Goal: Task Accomplishment & Management: Manage account settings

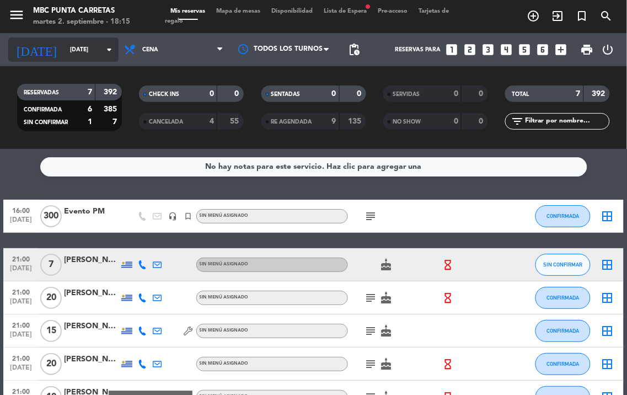
click at [94, 51] on input "[DATE]" at bounding box center [105, 50] width 81 height 18
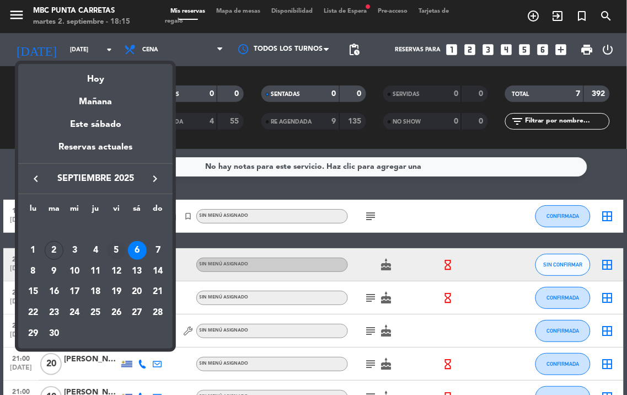
click at [114, 246] on div "5" at bounding box center [116, 250] width 19 height 19
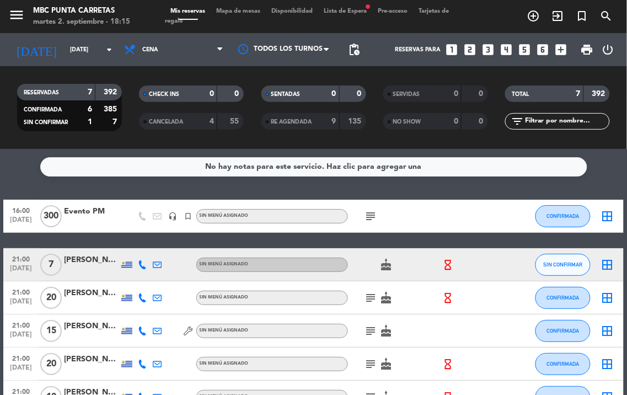
type input "[DATE]"
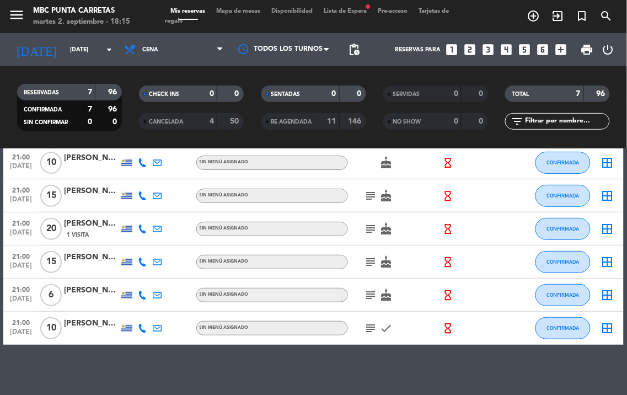
scroll to position [91, 0]
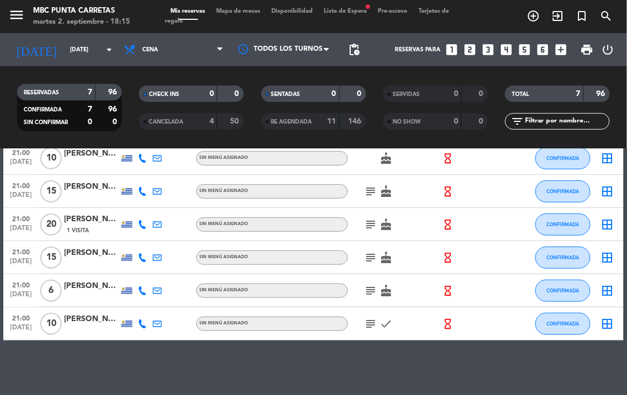
click at [144, 221] on icon at bounding box center [142, 224] width 9 height 9
click at [367, 222] on icon "subject" at bounding box center [371, 224] width 13 height 13
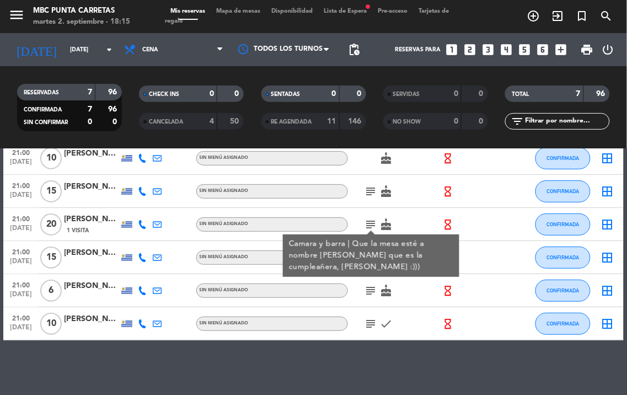
click at [83, 233] on span "1 Visita" at bounding box center [78, 230] width 22 height 9
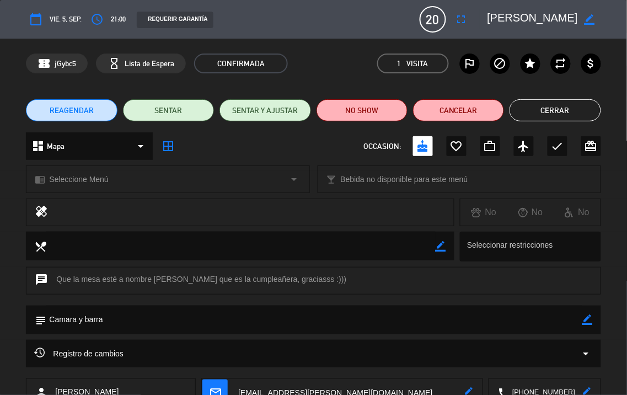
click at [584, 322] on icon "border_color" at bounding box center [588, 319] width 10 height 10
click at [550, 322] on textarea at bounding box center [314, 320] width 536 height 28
type textarea "Camara y barra ///"
click at [584, 319] on icon at bounding box center [588, 319] width 10 height 10
click at [563, 106] on button "Cerrar" at bounding box center [555, 110] width 91 height 22
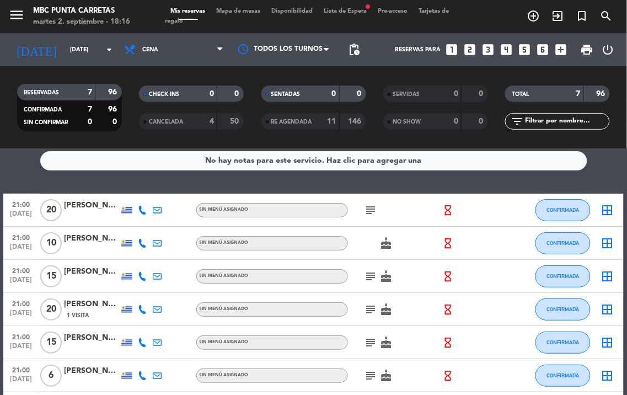
scroll to position [0, 0]
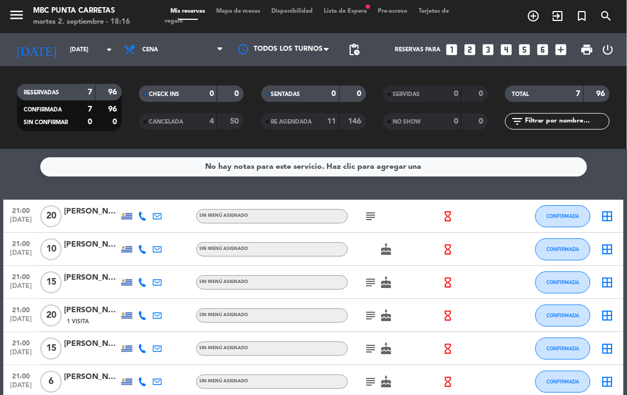
click at [141, 314] on icon at bounding box center [142, 315] width 9 height 9
click at [365, 313] on icon "subject" at bounding box center [371, 315] width 13 height 13
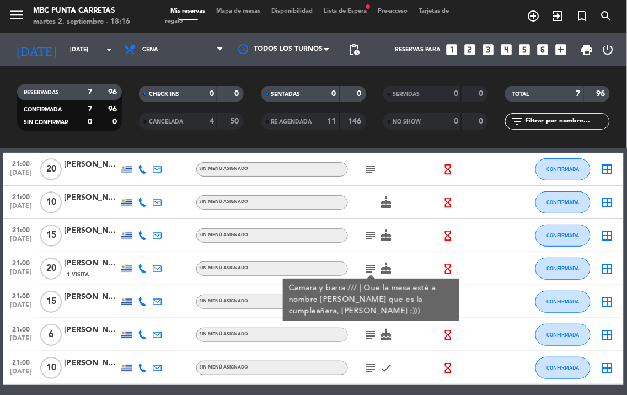
scroll to position [61, 0]
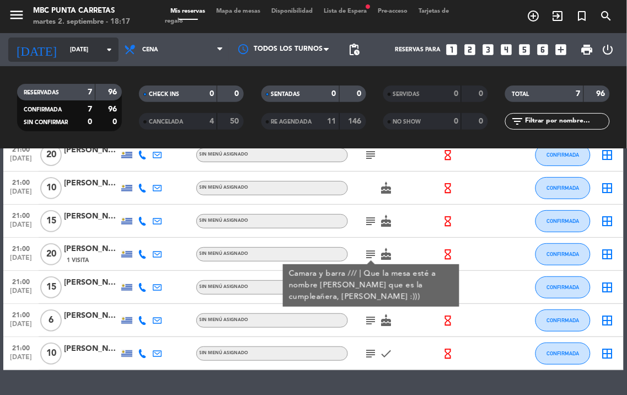
click at [95, 48] on input "[DATE]" at bounding box center [105, 50] width 81 height 18
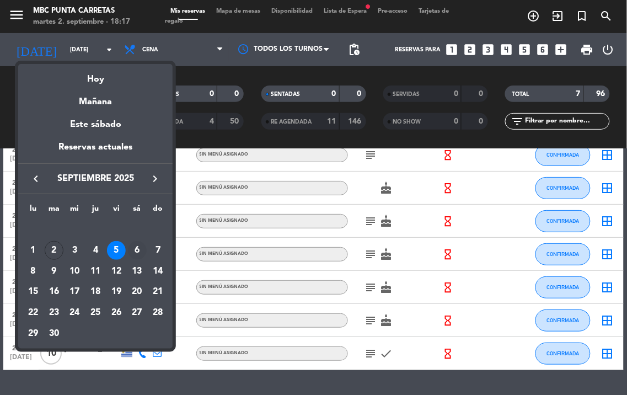
click at [136, 249] on div "6" at bounding box center [137, 250] width 19 height 19
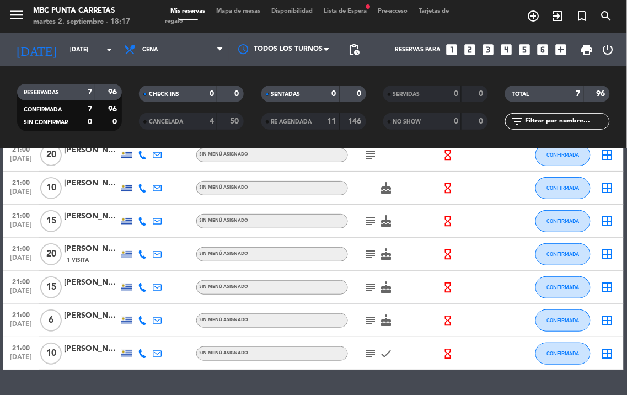
type input "[DATE]"
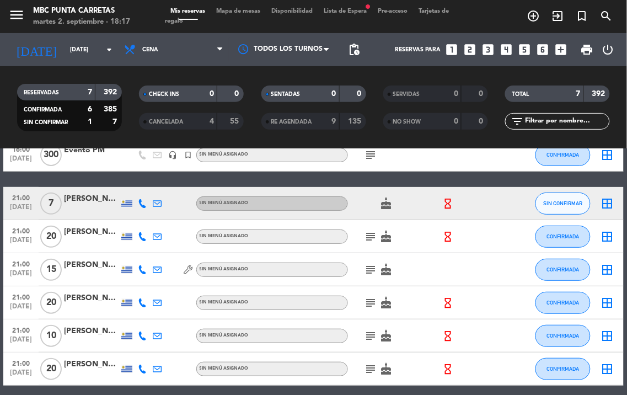
click at [146, 269] on icon at bounding box center [142, 269] width 9 height 9
click at [364, 268] on span "subject" at bounding box center [371, 269] width 15 height 13
click at [366, 268] on icon "subject" at bounding box center [371, 269] width 13 height 13
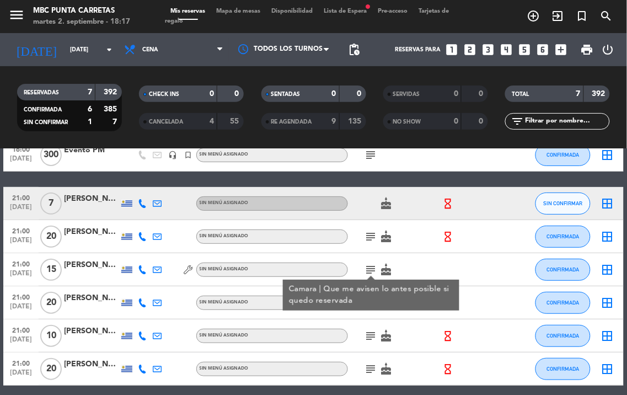
click at [81, 273] on div at bounding box center [91, 275] width 55 height 9
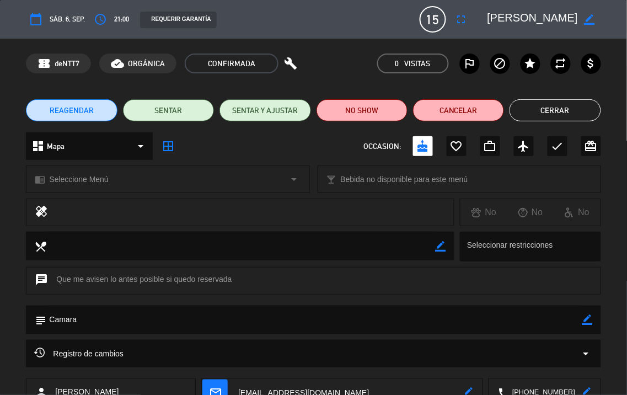
click at [587, 317] on icon "border_color" at bounding box center [588, 319] width 10 height 10
click at [543, 317] on textarea at bounding box center [314, 320] width 536 height 28
type textarea "Camara ///"
click at [588, 317] on icon at bounding box center [588, 319] width 10 height 10
click at [560, 109] on button "Cerrar" at bounding box center [555, 110] width 91 height 22
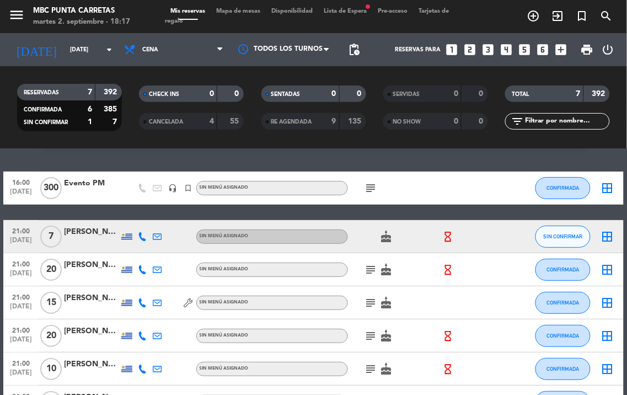
scroll to position [0, 0]
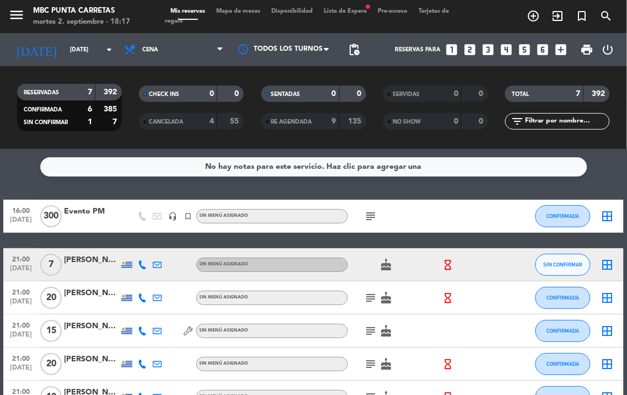
click at [140, 262] on icon at bounding box center [142, 264] width 9 height 9
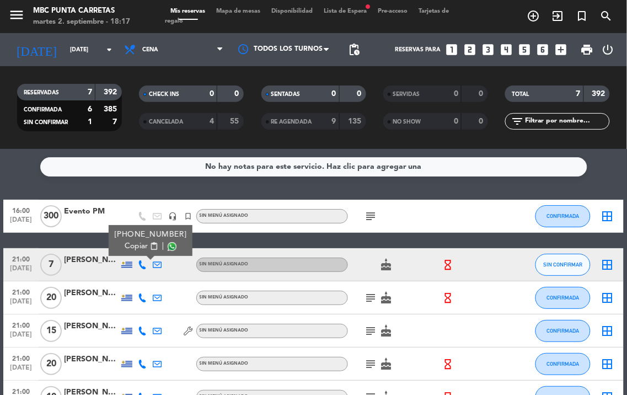
click at [150, 243] on span "content_paste" at bounding box center [154, 246] width 8 height 8
click at [373, 213] on icon "subject" at bounding box center [371, 216] width 13 height 13
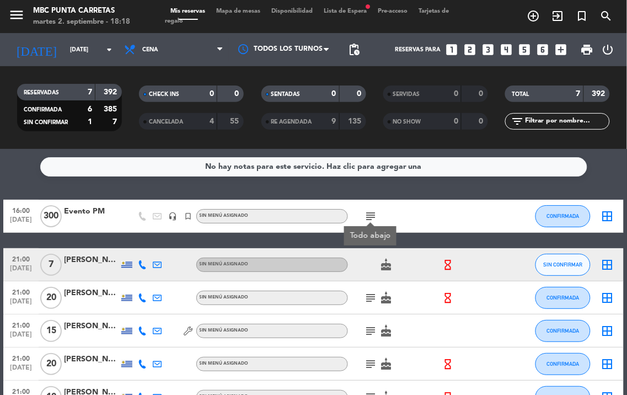
click at [373, 213] on icon "subject" at bounding box center [371, 216] width 13 height 13
click at [375, 291] on icon "subject" at bounding box center [371, 297] width 13 height 13
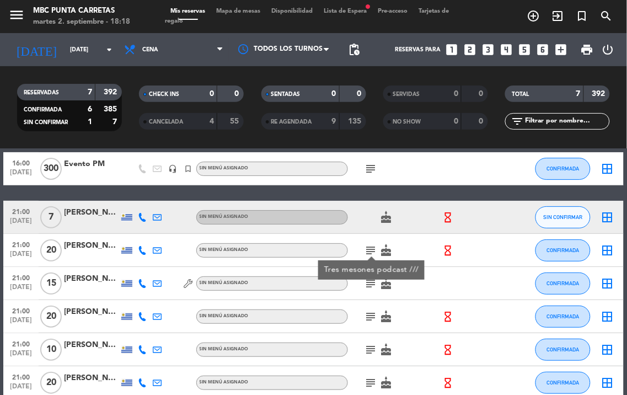
scroll to position [61, 0]
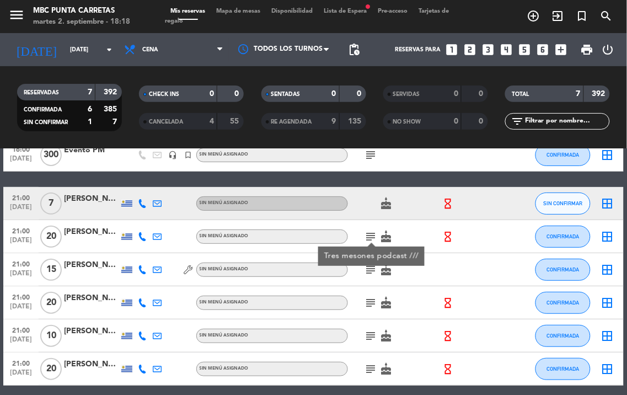
click at [372, 273] on icon "subject" at bounding box center [371, 269] width 13 height 13
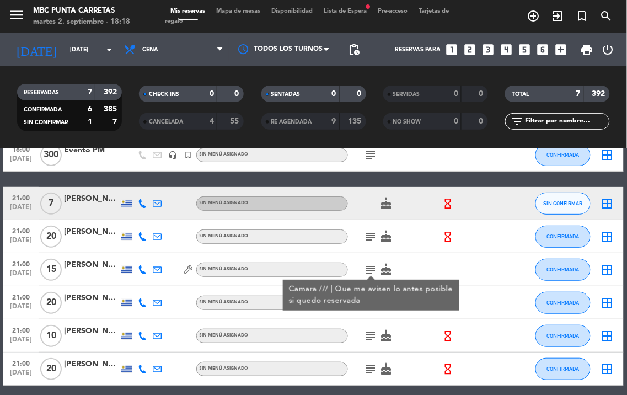
click at [371, 270] on icon "subject" at bounding box center [371, 269] width 13 height 13
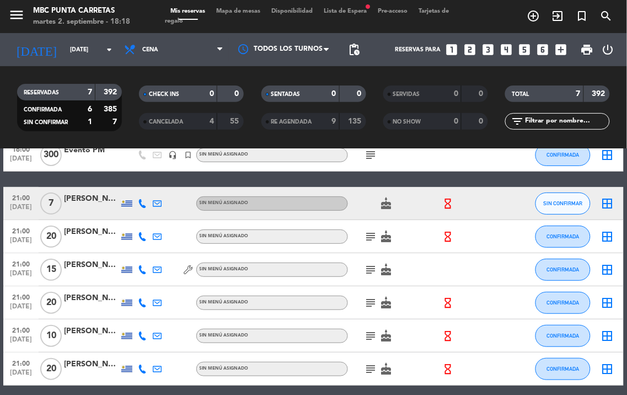
click at [374, 296] on icon "subject" at bounding box center [371, 302] width 13 height 13
click at [374, 334] on icon "subject" at bounding box center [371, 335] width 13 height 13
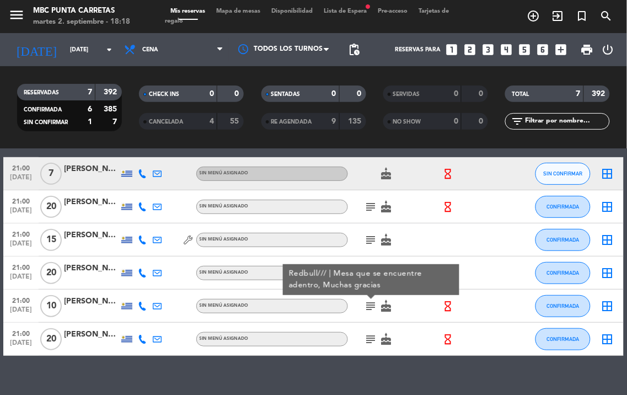
scroll to position [106, 0]
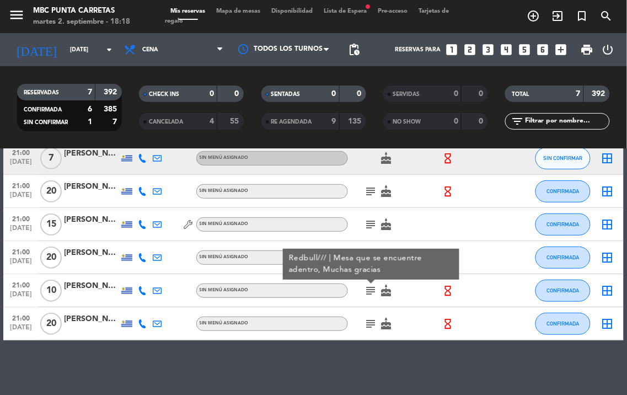
click at [376, 322] on icon "subject" at bounding box center [371, 323] width 13 height 13
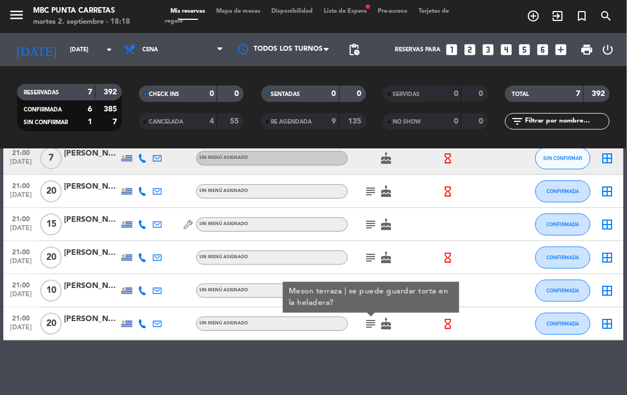
click at [143, 324] on icon at bounding box center [142, 323] width 9 height 9
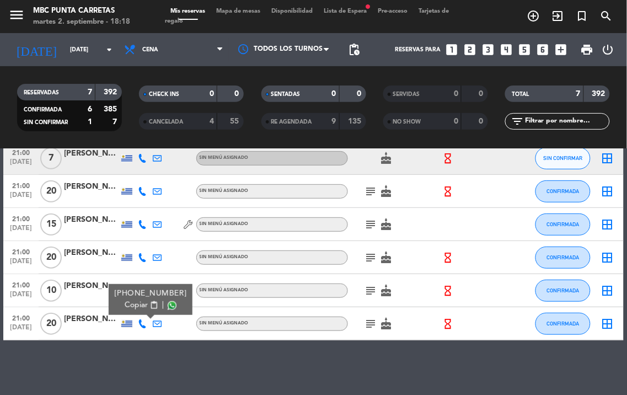
click at [150, 303] on span "content_paste" at bounding box center [154, 305] width 8 height 8
click at [92, 330] on div at bounding box center [91, 330] width 55 height 9
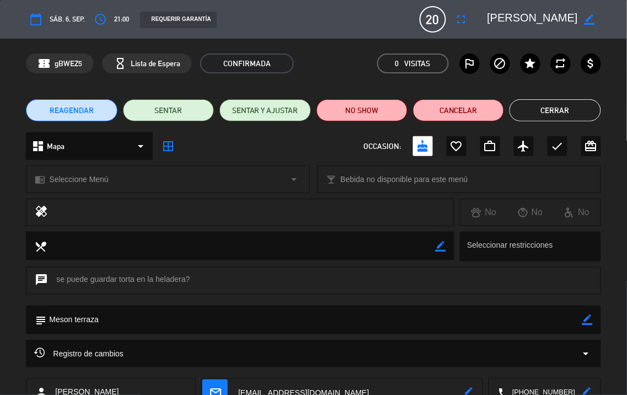
click at [588, 321] on icon "border_color" at bounding box center [588, 319] width 10 height 10
click at [533, 321] on textarea at bounding box center [314, 320] width 536 height 28
type textarea "Meson terraza ///"
click at [591, 343] on div "Registro de cambios arrow_drop_down" at bounding box center [313, 354] width 575 height 28
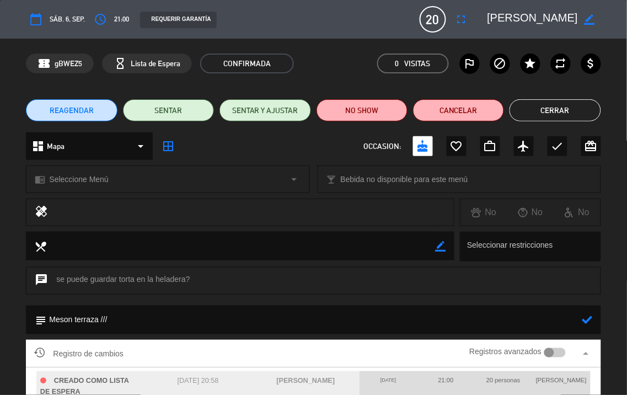
click at [591, 319] on icon at bounding box center [588, 319] width 10 height 10
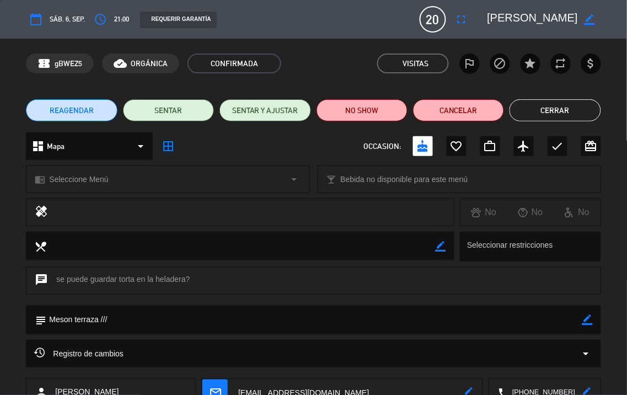
click at [566, 106] on button "Cerrar" at bounding box center [555, 110] width 91 height 22
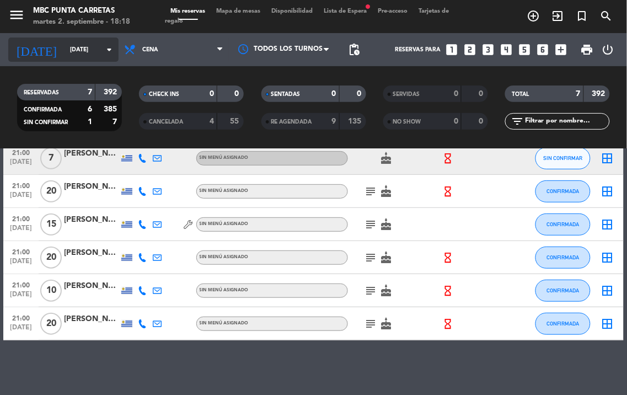
click at [94, 48] on input "[DATE]" at bounding box center [105, 50] width 81 height 18
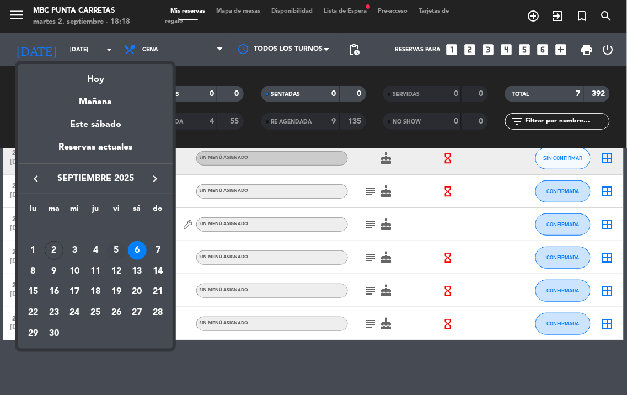
click at [118, 246] on div "5" at bounding box center [116, 250] width 19 height 19
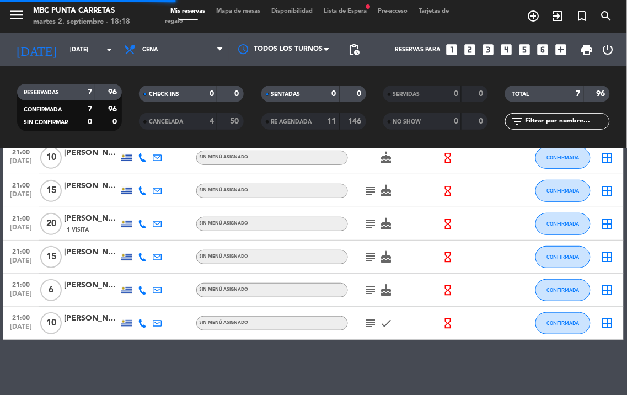
scroll to position [91, 0]
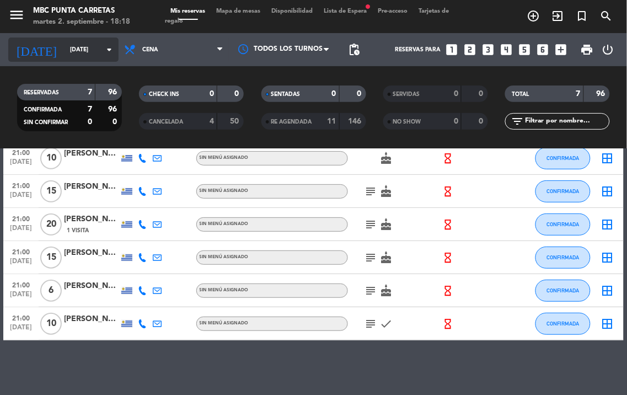
click at [105, 45] on icon "arrow_drop_down" at bounding box center [109, 49] width 13 height 13
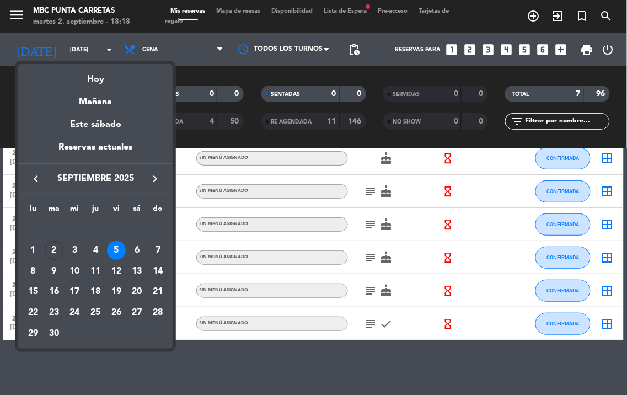
click at [110, 245] on div "5" at bounding box center [116, 250] width 19 height 19
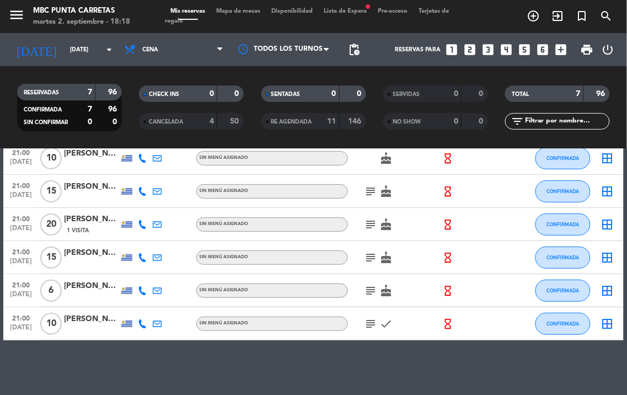
click at [366, 322] on icon "subject" at bounding box center [371, 323] width 13 height 13
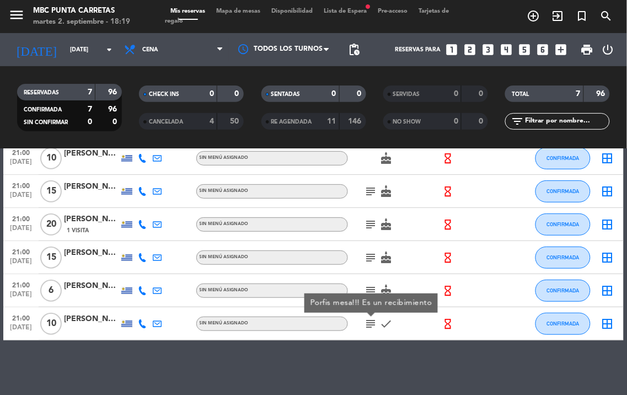
click at [142, 326] on icon at bounding box center [142, 323] width 9 height 9
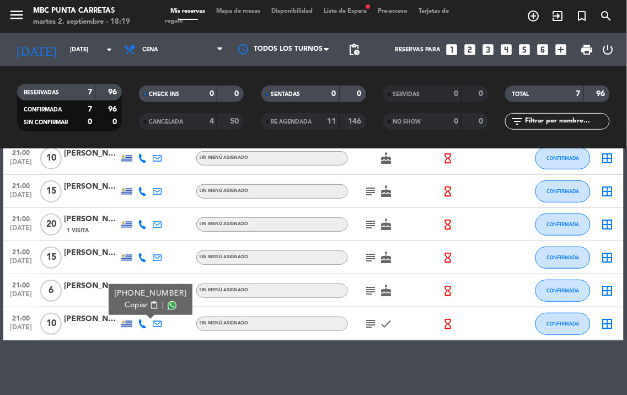
click at [150, 305] on span "content_paste" at bounding box center [154, 305] width 8 height 8
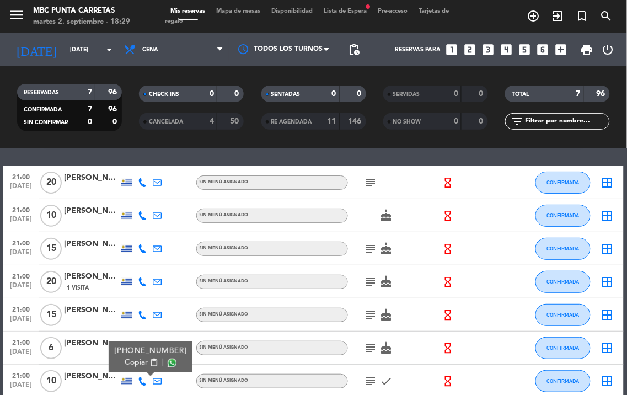
scroll to position [0, 0]
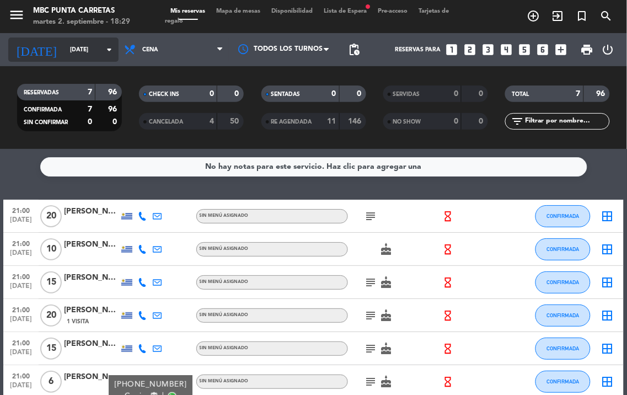
click at [88, 45] on input "[DATE]" at bounding box center [105, 50] width 81 height 18
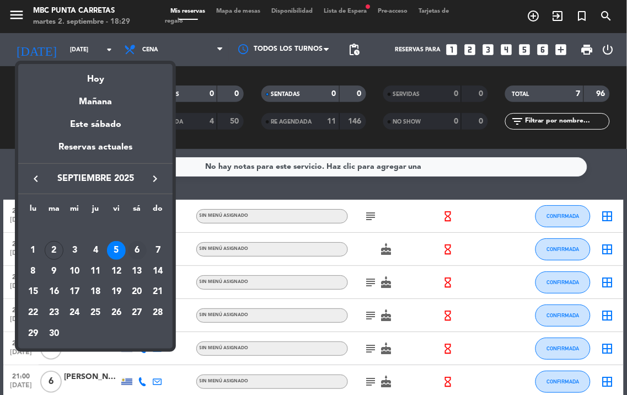
click at [137, 250] on div "6" at bounding box center [137, 250] width 19 height 19
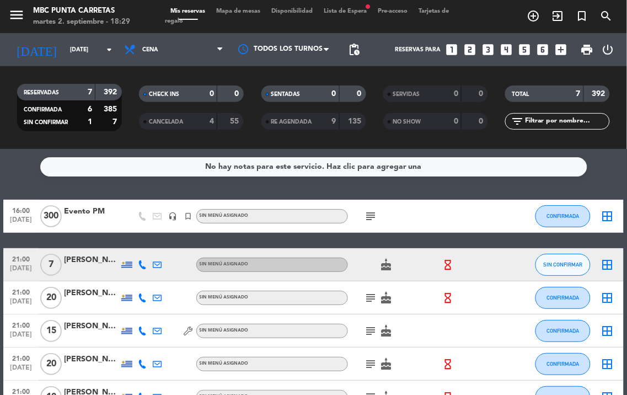
click at [146, 263] on icon at bounding box center [142, 264] width 9 height 9
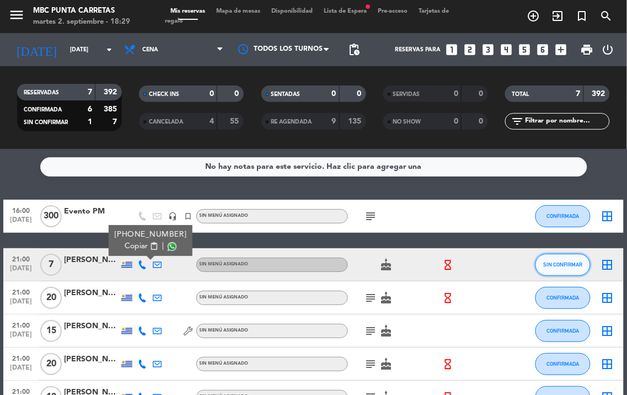
click at [578, 267] on button "SIN CONFIRMAR" at bounding box center [563, 265] width 55 height 22
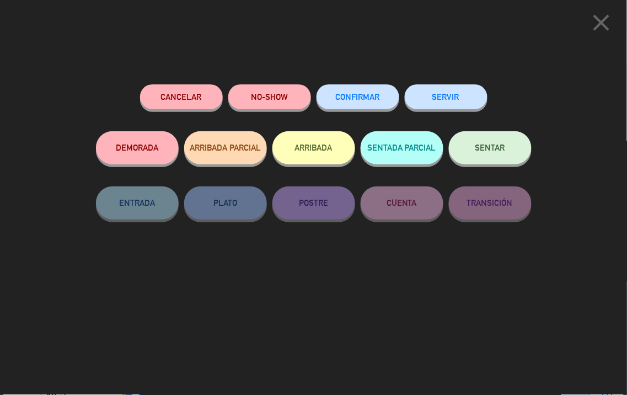
click at [174, 100] on button "Cancelar" at bounding box center [181, 96] width 83 height 25
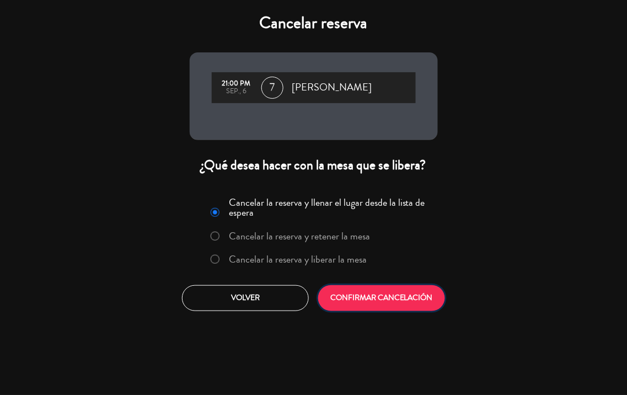
click at [374, 297] on button "CONFIRMAR CANCELACIÓN" at bounding box center [381, 298] width 127 height 26
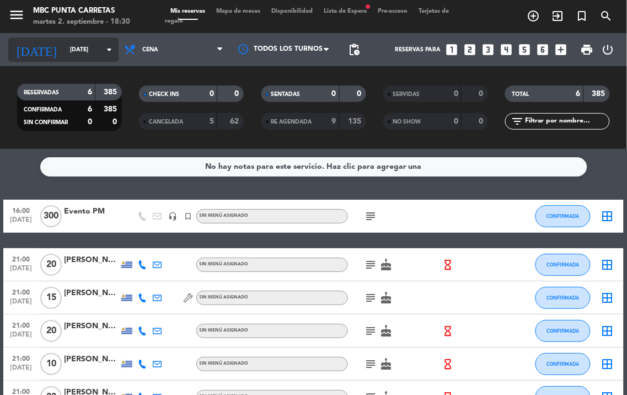
click at [103, 50] on icon "arrow_drop_down" at bounding box center [109, 49] width 13 height 13
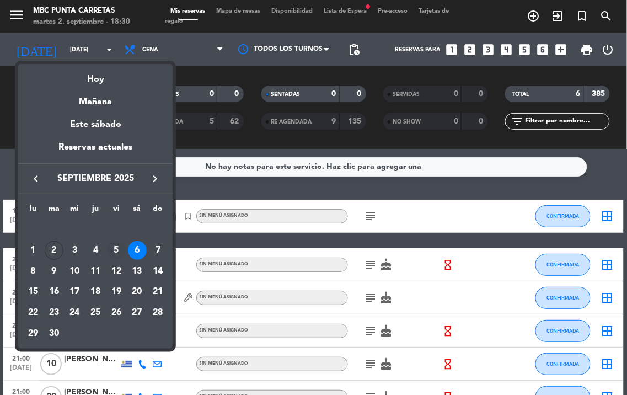
click at [116, 250] on div "5" at bounding box center [116, 250] width 19 height 19
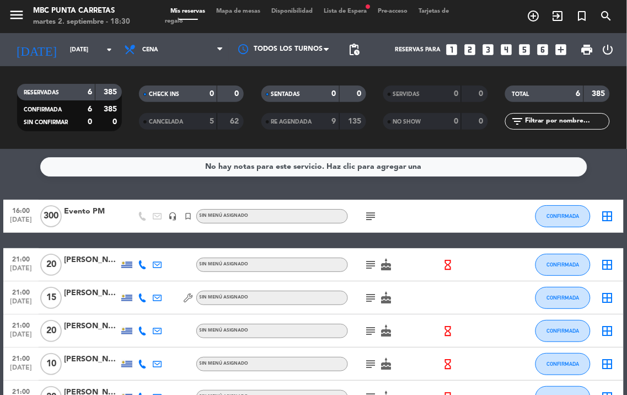
type input "[DATE]"
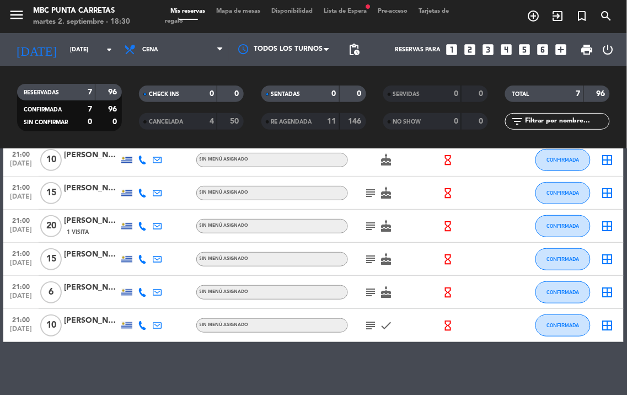
scroll to position [91, 0]
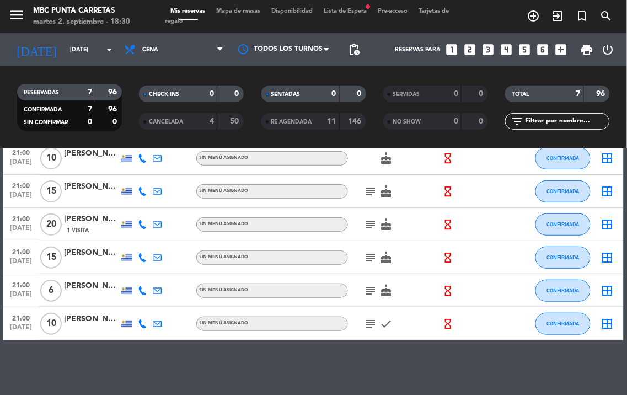
click at [372, 322] on icon "subject" at bounding box center [371, 323] width 13 height 13
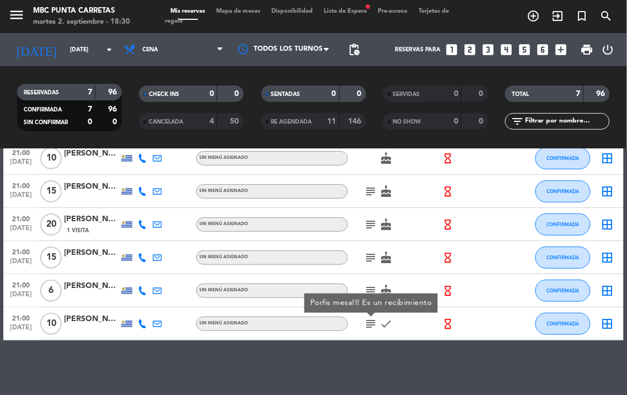
click at [142, 321] on icon at bounding box center [142, 323] width 9 height 9
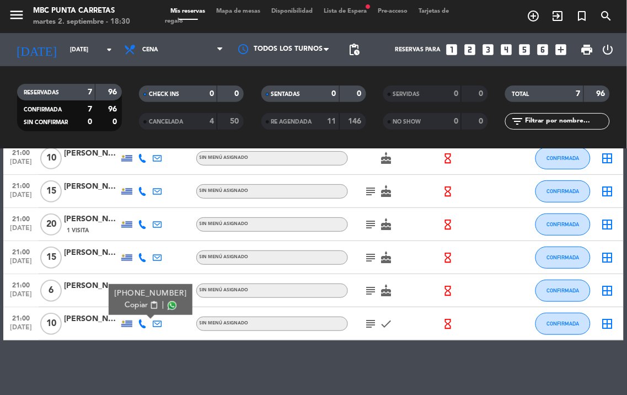
drag, startPoint x: 143, startPoint y: 306, endPoint x: 188, endPoint y: 207, distance: 108.7
click at [150, 306] on span "content_paste" at bounding box center [154, 305] width 8 height 8
click at [372, 287] on icon "subject" at bounding box center [371, 290] width 13 height 13
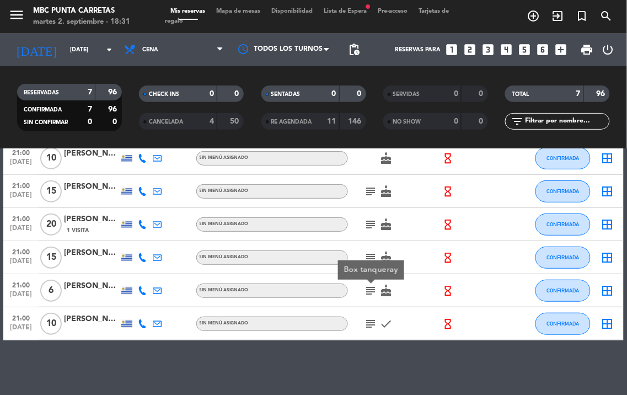
click at [142, 291] on icon at bounding box center [142, 290] width 9 height 9
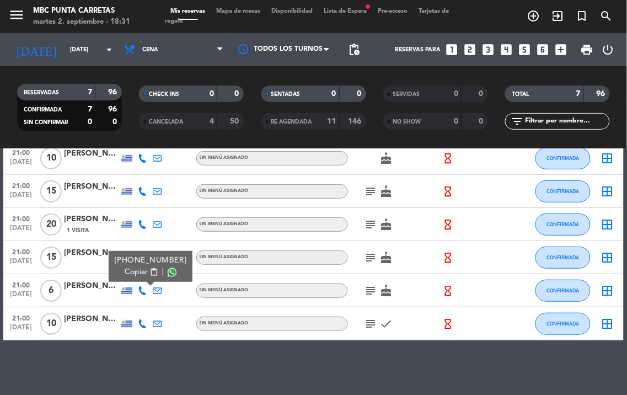
click at [150, 271] on span "content_paste" at bounding box center [154, 272] width 8 height 8
click at [98, 294] on div at bounding box center [91, 296] width 55 height 9
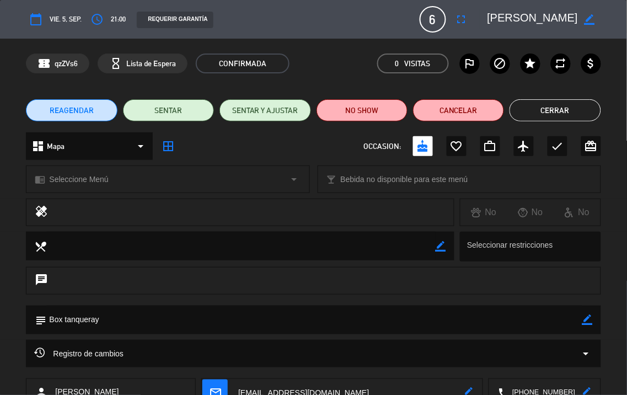
click at [591, 319] on icon "border_color" at bounding box center [588, 319] width 10 height 10
click at [574, 326] on textarea at bounding box center [314, 320] width 536 height 28
type textarea "Box tanqueray ///"
click at [586, 322] on icon at bounding box center [588, 319] width 10 height 10
click at [567, 112] on button "Cerrar" at bounding box center [555, 110] width 91 height 22
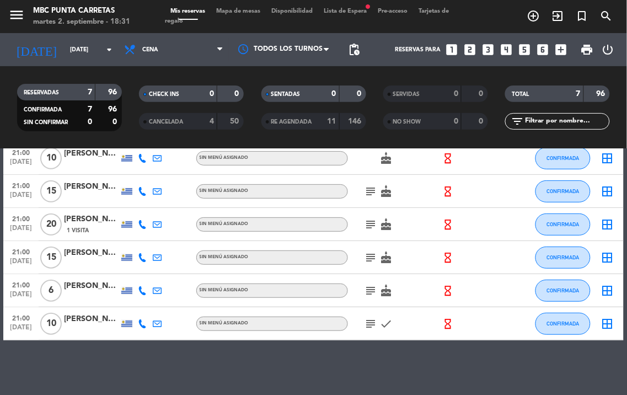
click at [374, 292] on icon "subject" at bounding box center [371, 290] width 13 height 13
click at [376, 258] on icon "subject" at bounding box center [371, 257] width 13 height 13
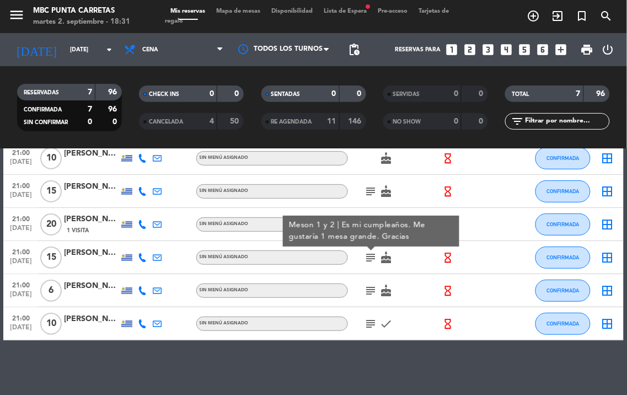
click at [144, 258] on icon at bounding box center [142, 257] width 9 height 9
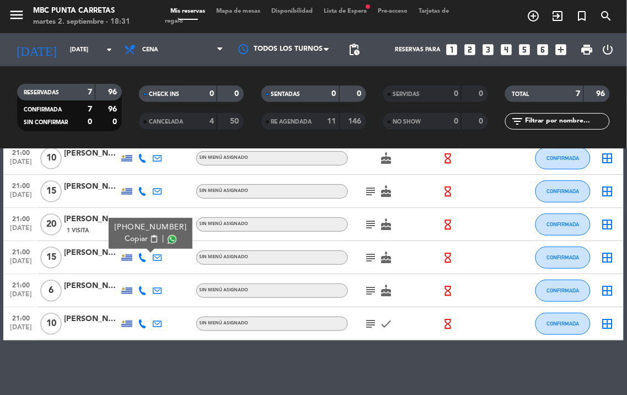
click at [150, 236] on span "content_paste" at bounding box center [154, 239] width 8 height 8
click at [109, 260] on div at bounding box center [91, 263] width 55 height 9
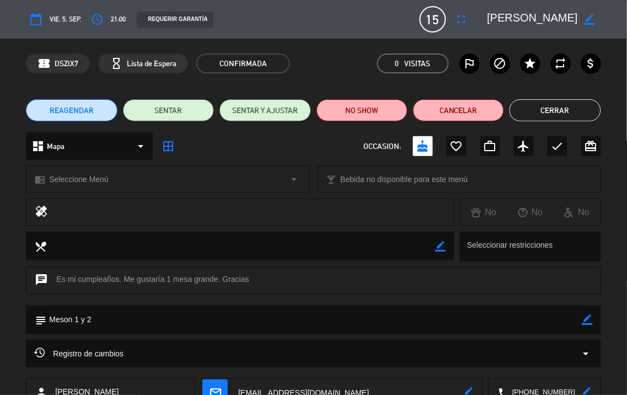
click at [587, 318] on icon "border_color" at bounding box center [588, 319] width 10 height 10
click at [468, 318] on textarea at bounding box center [314, 320] width 536 height 28
type textarea "Meson 1 y 2 ///"
click at [590, 321] on icon at bounding box center [588, 319] width 10 height 10
click at [567, 108] on button "Cerrar" at bounding box center [555, 110] width 91 height 22
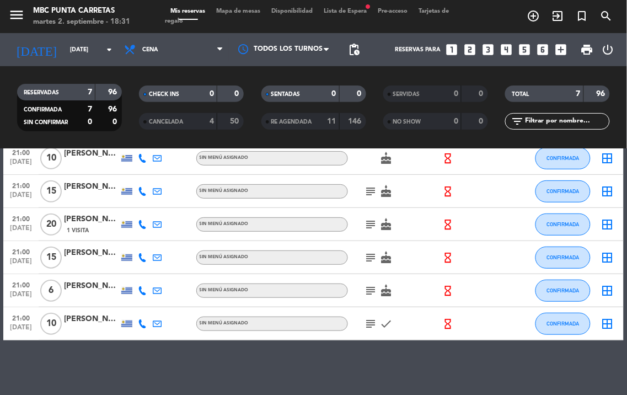
click at [374, 254] on icon "subject" at bounding box center [371, 257] width 13 height 13
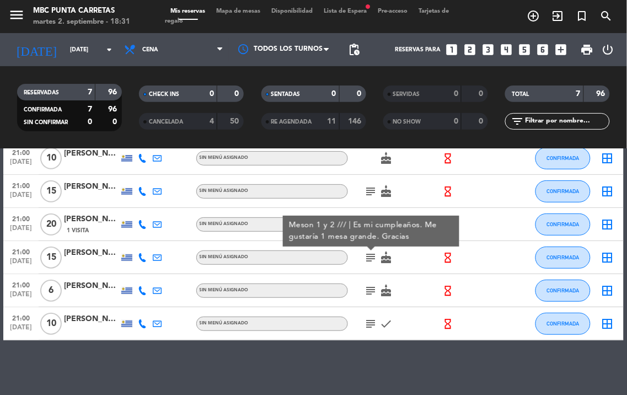
click at [373, 260] on icon "subject" at bounding box center [371, 257] width 13 height 13
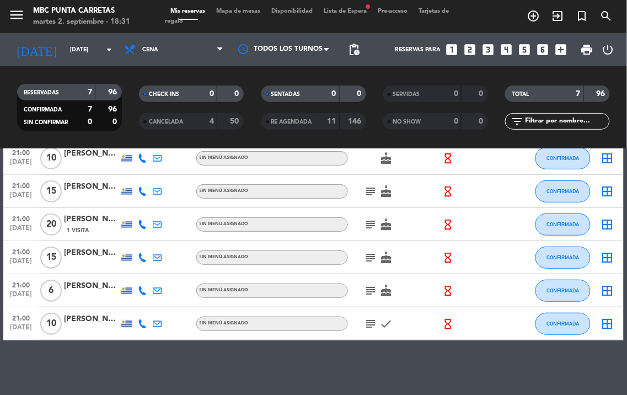
click at [371, 218] on icon "subject" at bounding box center [371, 224] width 13 height 13
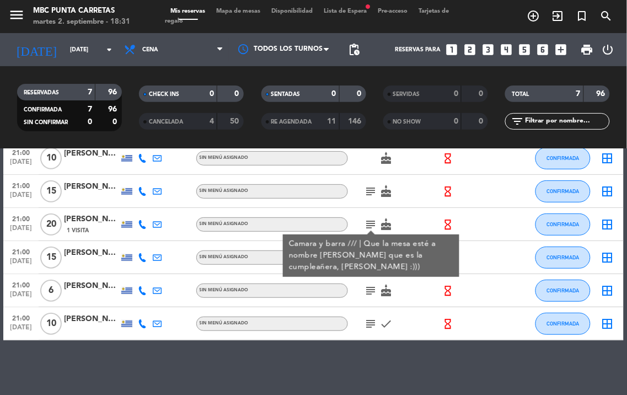
click at [371, 218] on icon "subject" at bounding box center [371, 224] width 13 height 13
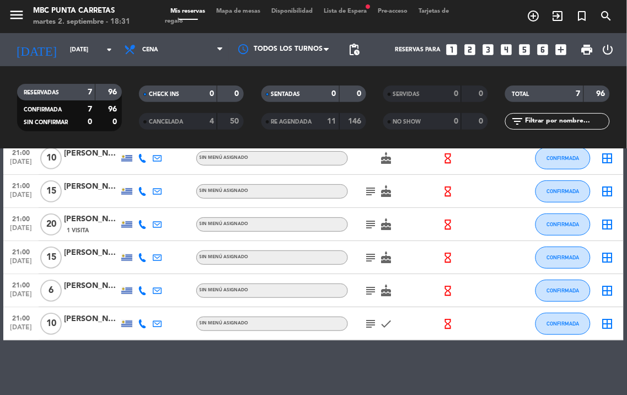
click at [371, 190] on icon "subject" at bounding box center [371, 191] width 13 height 13
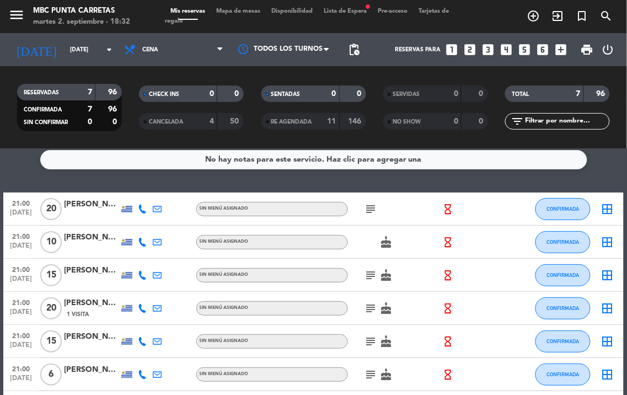
scroll to position [0, 0]
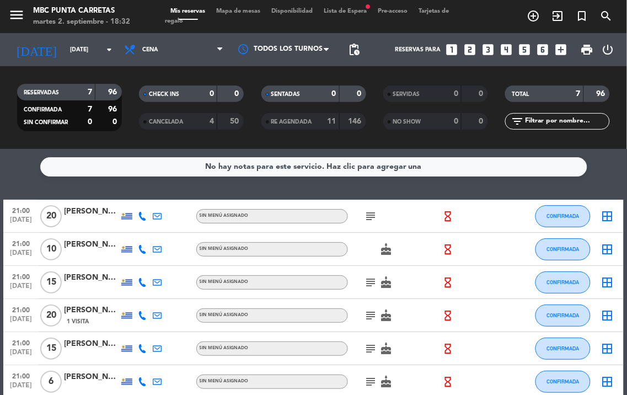
click at [146, 249] on icon at bounding box center [142, 249] width 9 height 9
click at [150, 229] on span "content_paste" at bounding box center [154, 231] width 8 height 8
click at [374, 222] on icon "subject" at bounding box center [371, 216] width 13 height 13
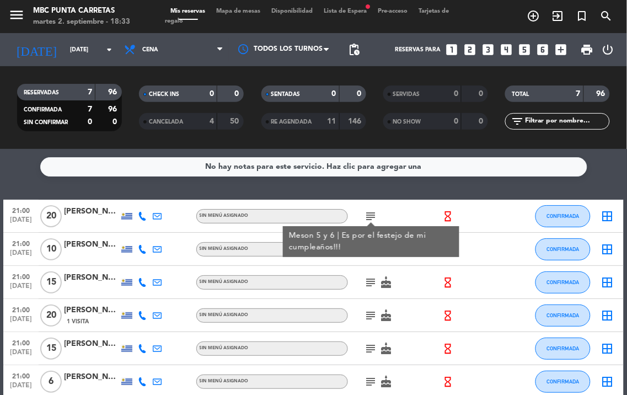
click at [374, 217] on icon "subject" at bounding box center [371, 216] width 13 height 13
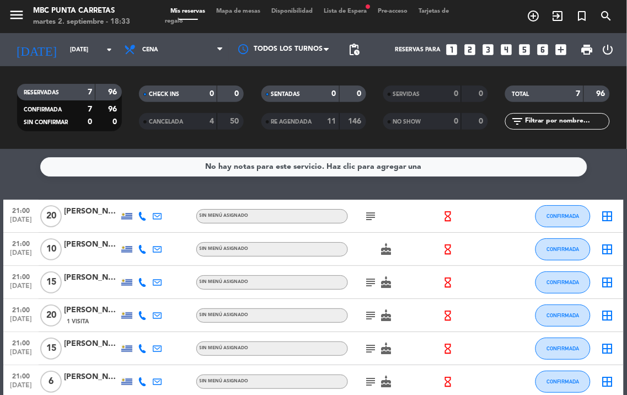
click at [143, 217] on icon at bounding box center [142, 216] width 9 height 9
click at [150, 198] on span "content_paste" at bounding box center [154, 198] width 8 height 8
